Goal: Task Accomplishment & Management: Complete application form

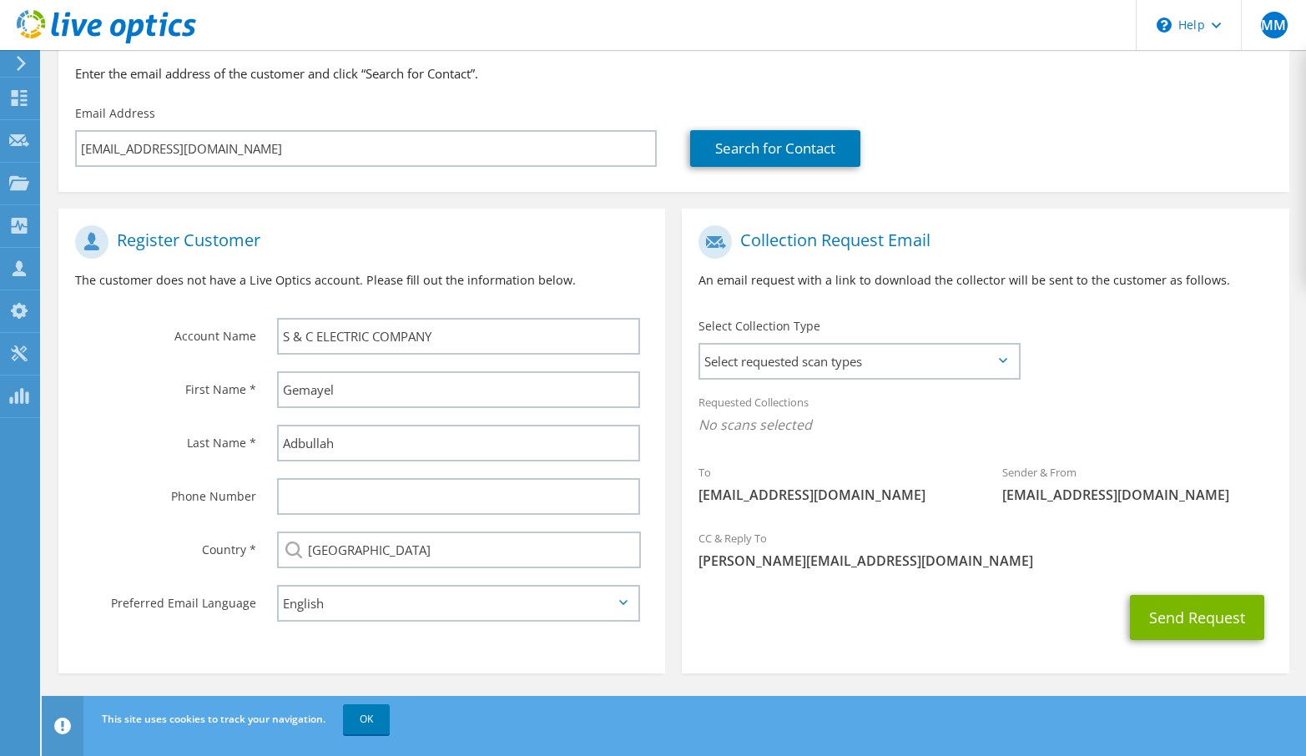
scroll to position [93, 0]
click at [949, 370] on span "Select requested scan types" at bounding box center [858, 361] width 317 height 33
click at [1002, 358] on icon at bounding box center [1003, 360] width 8 height 5
click at [1002, 353] on span "Select requested scan types" at bounding box center [858, 361] width 317 height 33
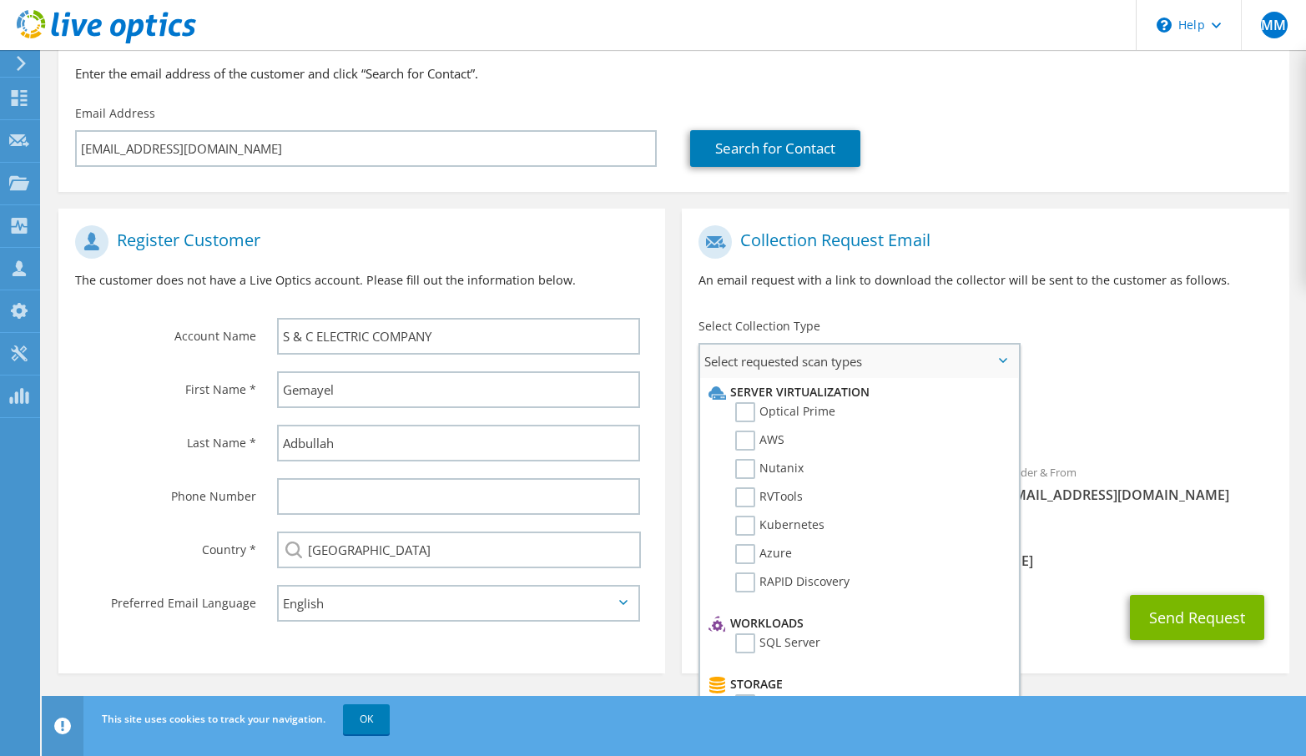
scroll to position [0, 0]
click at [751, 411] on label "Optical Prime" at bounding box center [785, 412] width 100 height 20
click at [0, 0] on input "Optical Prime" at bounding box center [0, 0] width 0 height 0
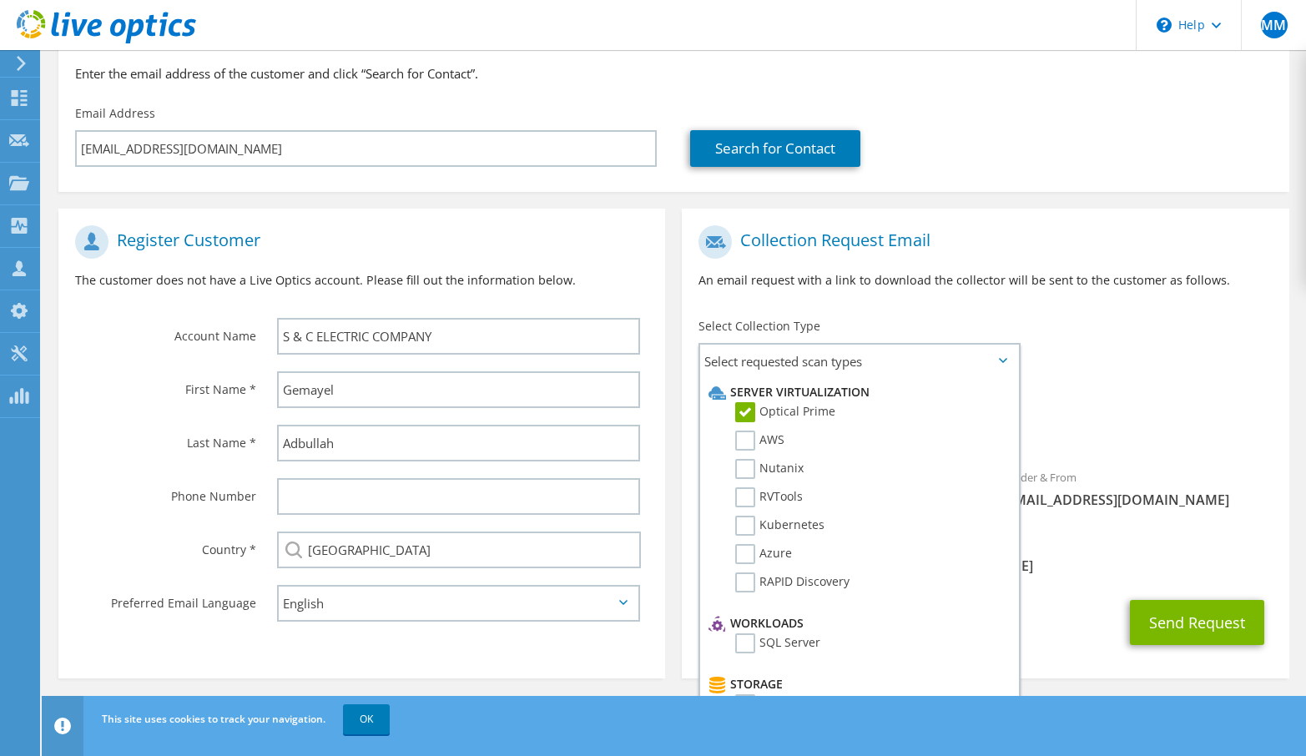
click at [1150, 395] on div "Requested Collections No scans selected Optical Prime" at bounding box center [985, 418] width 607 height 67
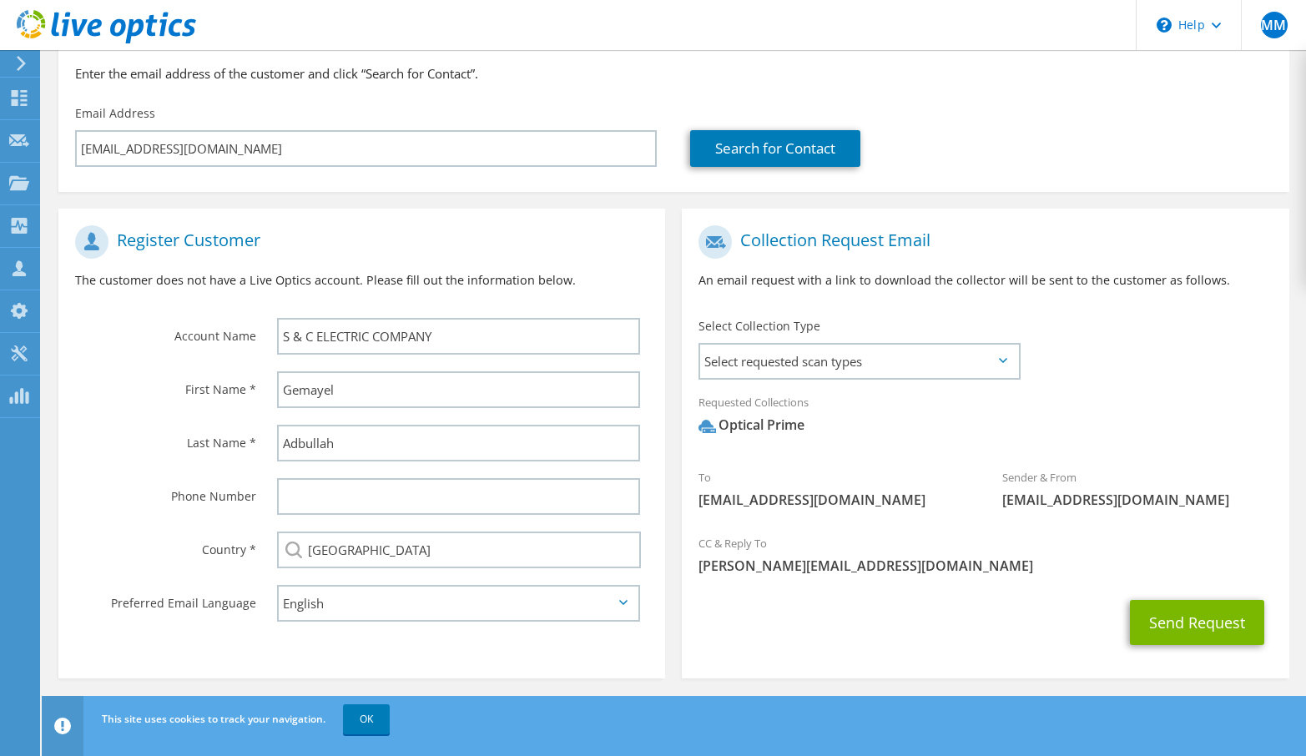
click at [1150, 395] on div "Requested Collections No scans selected Optical Prime" at bounding box center [985, 418] width 607 height 67
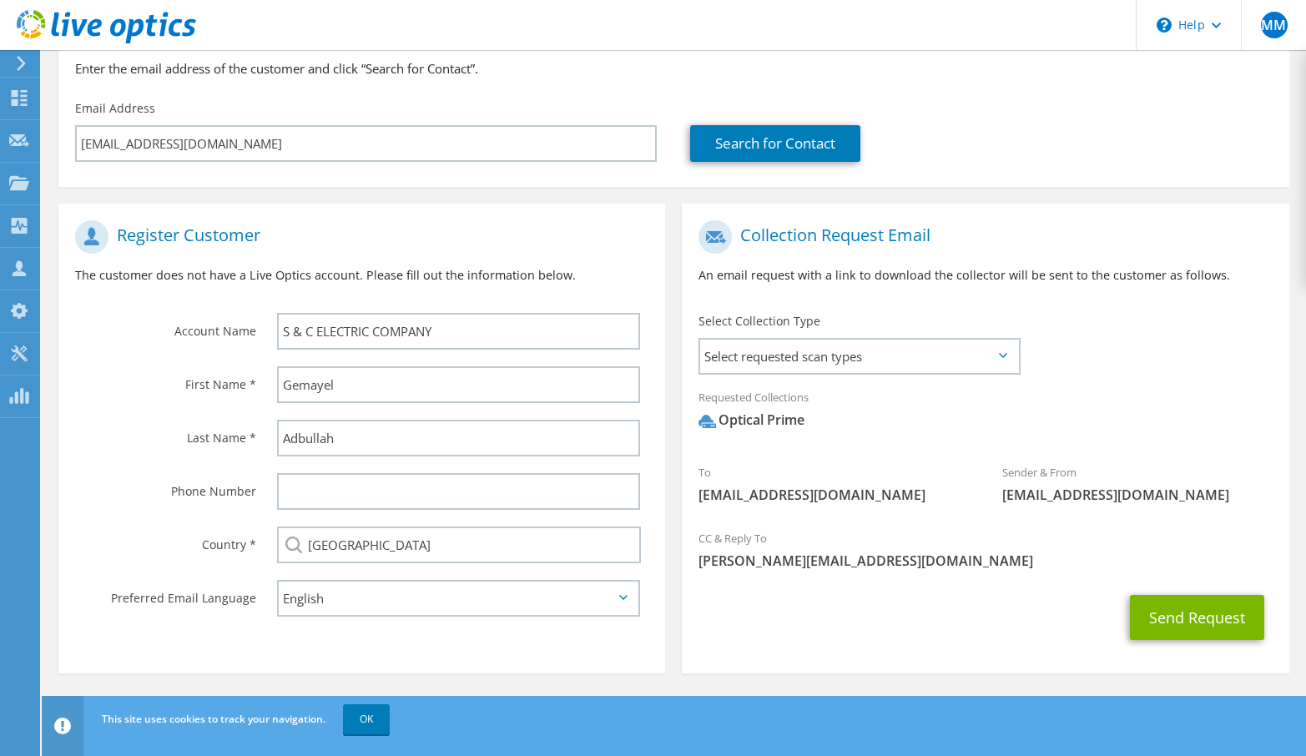
scroll to position [179, 0]
click at [373, 721] on link "OK" at bounding box center [366, 719] width 47 height 30
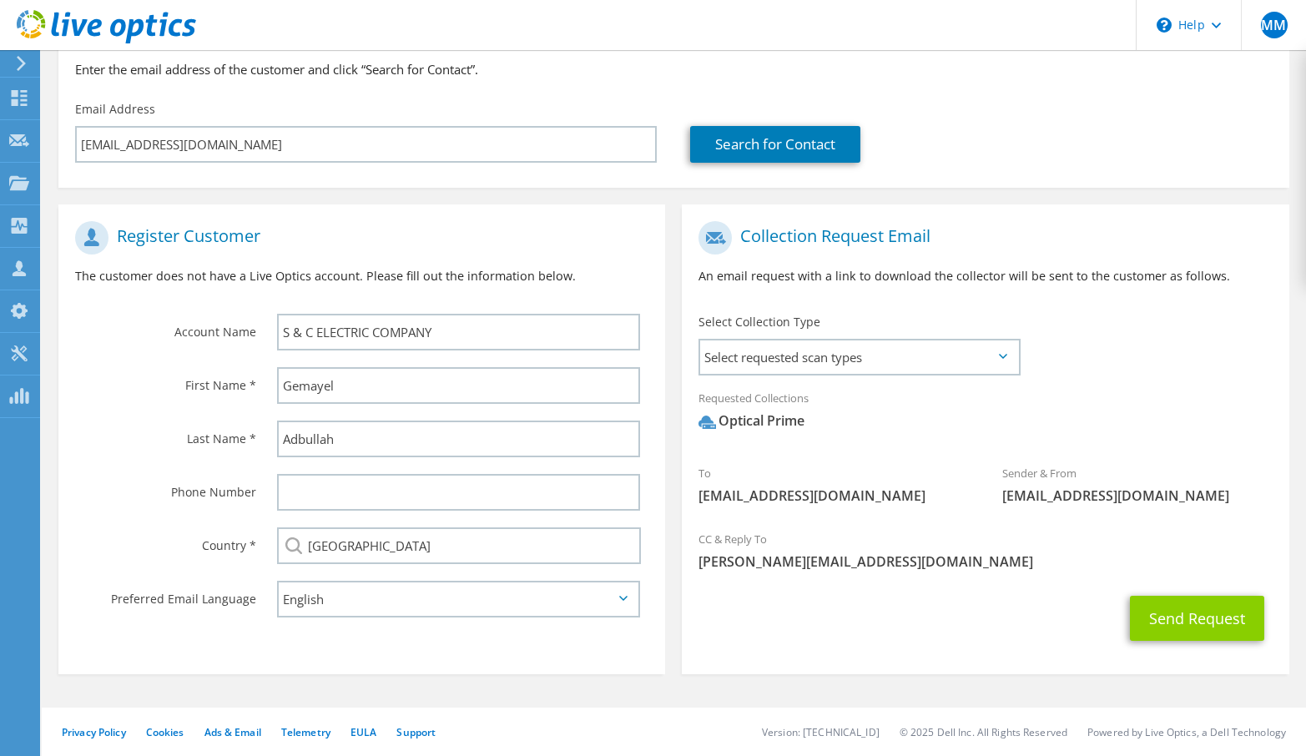
click at [1171, 620] on button "Send Request" at bounding box center [1197, 618] width 134 height 45
